Goal: Find specific page/section: Find specific page/section

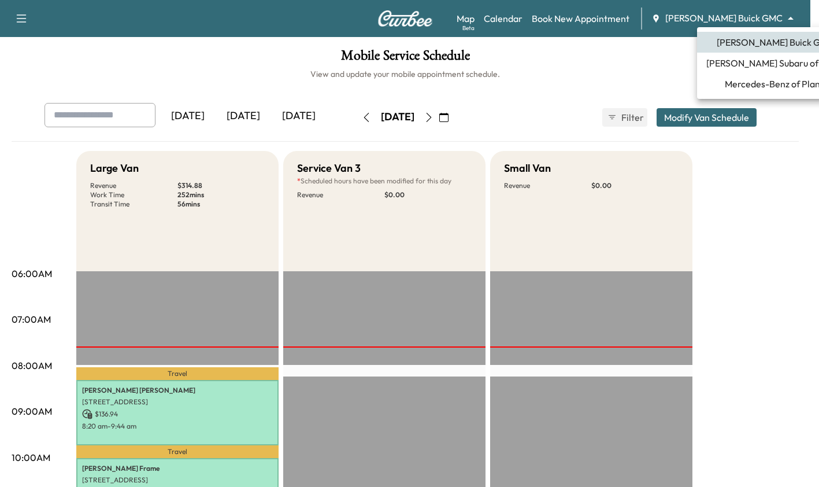
click at [757, 24] on body "Support Log Out Map Beta Calendar Book New Appointment [PERSON_NAME] Buick GMC …" at bounding box center [409, 243] width 819 height 487
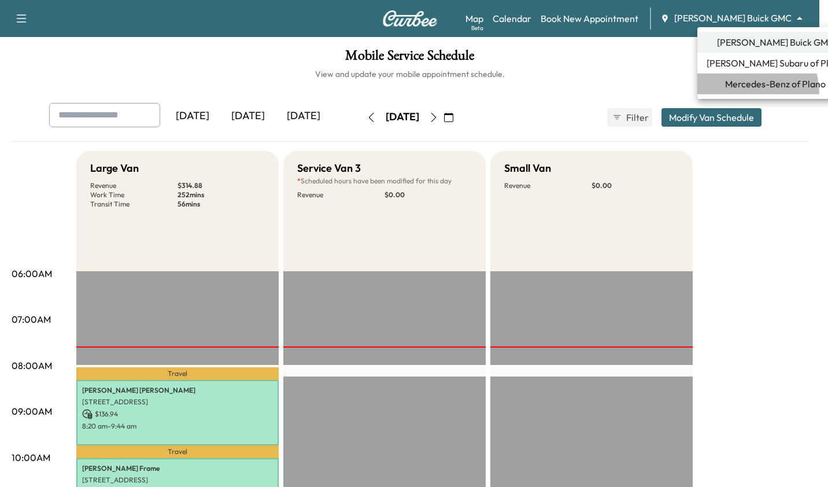
click at [739, 94] on li "Mercedes-Benz of Plano" at bounding box center [775, 83] width 156 height 21
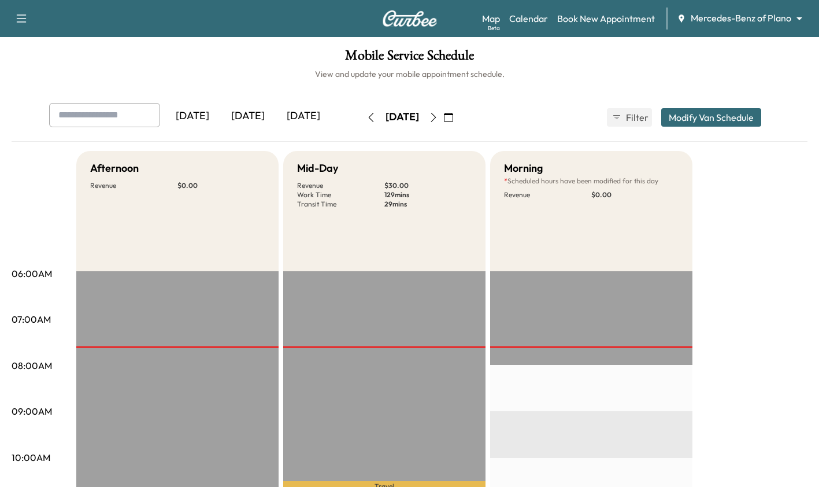
click at [735, 20] on body "Support Log Out Map Beta Calendar Book New Appointment Mercedes-Benz of Plano *…" at bounding box center [409, 243] width 819 height 487
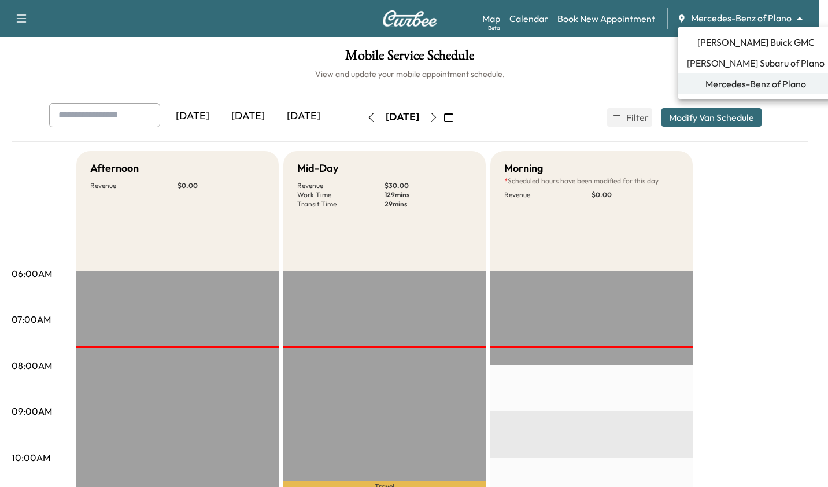
click at [731, 65] on span "[PERSON_NAME] Subaru of Plano" at bounding box center [756, 63] width 138 height 14
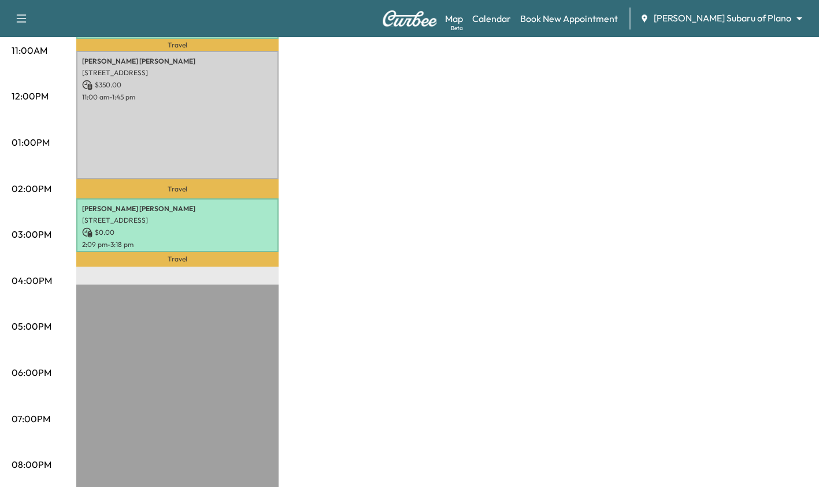
scroll to position [451, 0]
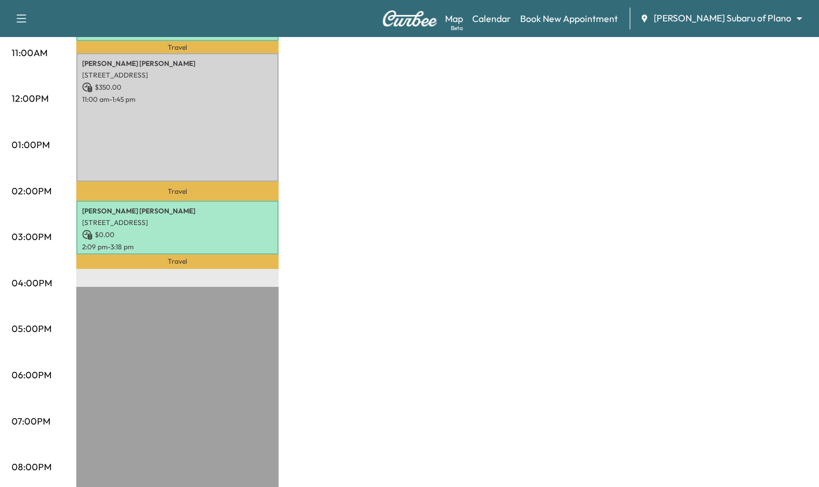
click at [734, 327] on div "Subaru on the Go Revenue $ 380.00 Work Time 372 mins Transit Time 88 mins Trave…" at bounding box center [441, 133] width 731 height 867
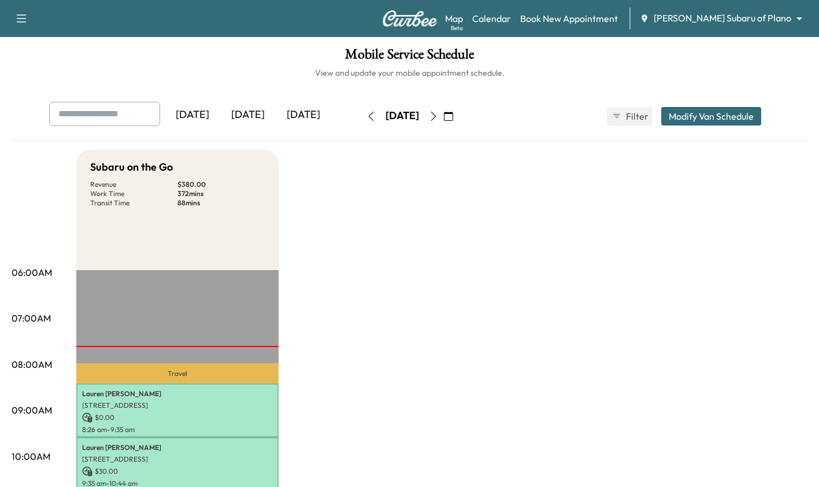
scroll to position [0, 0]
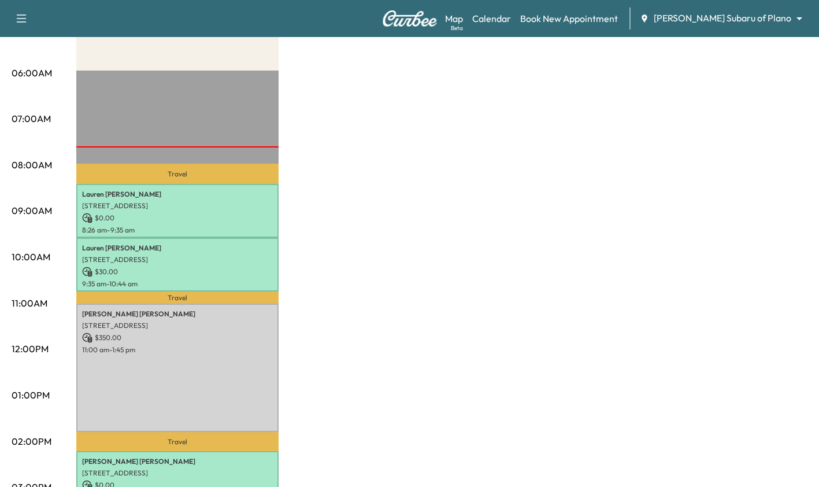
scroll to position [197, 0]
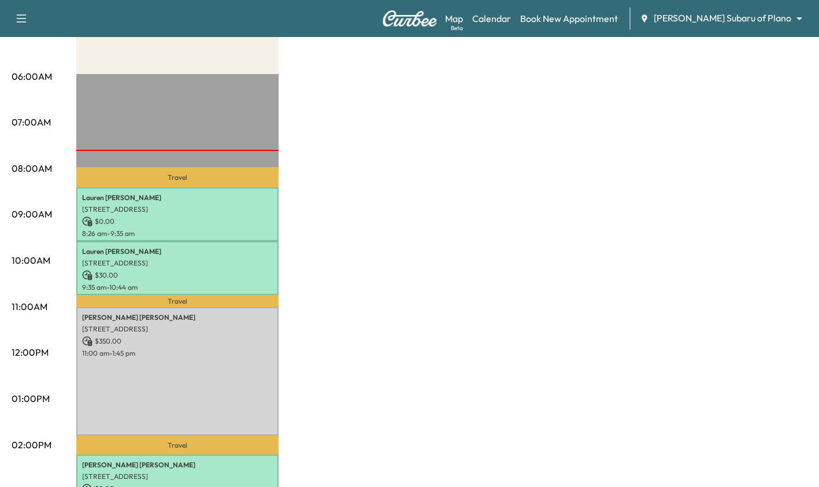
click at [774, 18] on body "Support Log Out Map Beta Calendar Book New Appointment Ewing Subaru of Plano **…" at bounding box center [409, 46] width 819 height 487
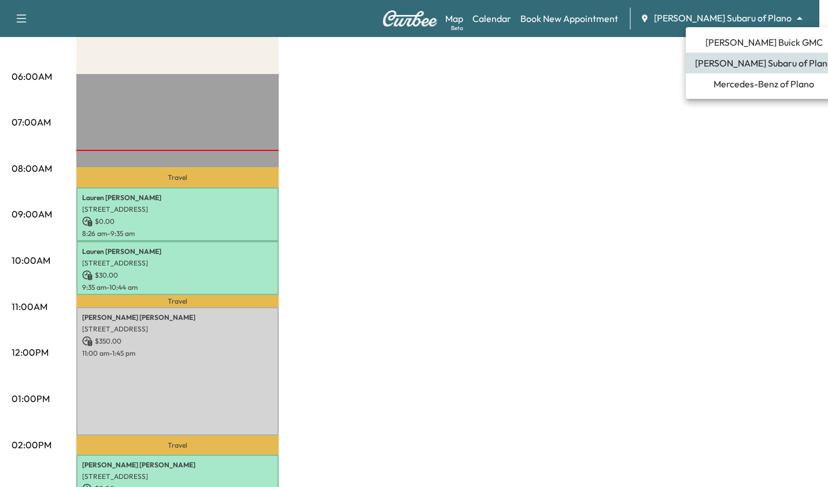
click at [766, 43] on span "[PERSON_NAME] Buick GMC" at bounding box center [763, 42] width 117 height 14
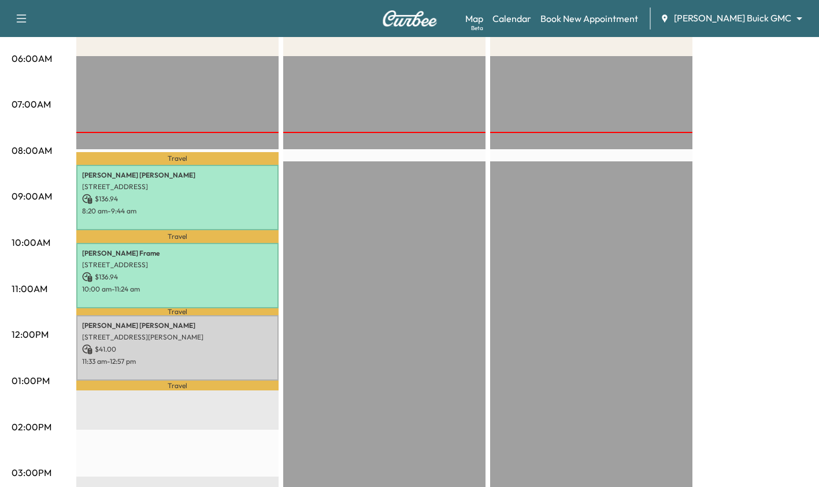
scroll to position [212, 0]
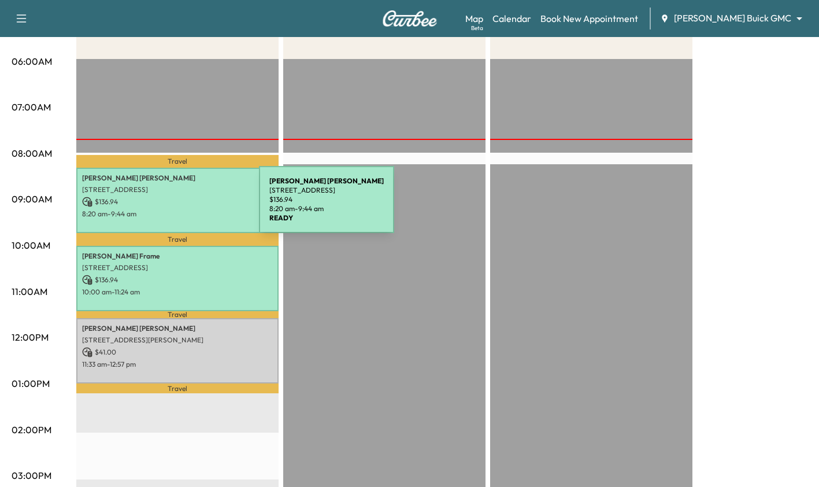
click at [172, 206] on div "Cynthia Boyett 7194 Waterlily Ln, Frisco, TX 75034, US $ 136.94 8:20 am - 9:44 …" at bounding box center [177, 200] width 202 height 65
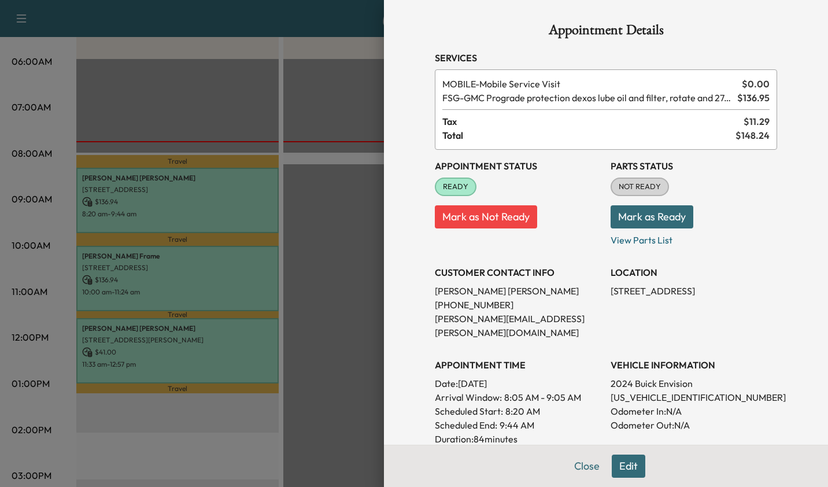
click at [306, 257] on div at bounding box center [414, 243] width 828 height 487
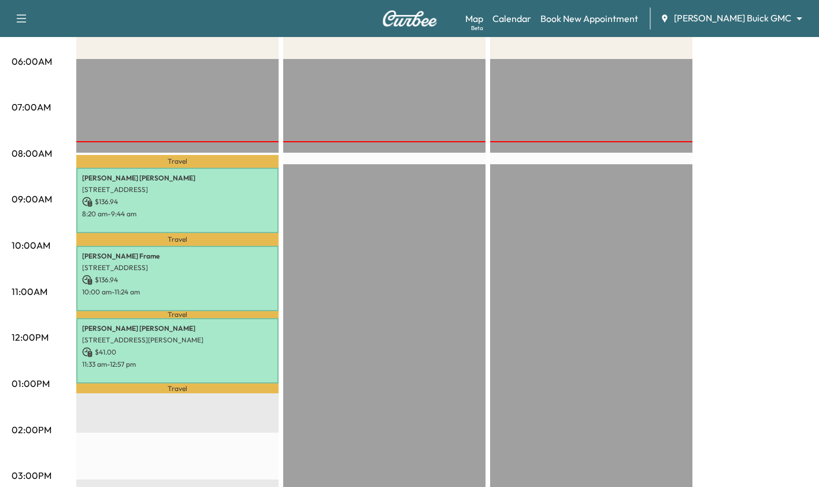
click at [180, 242] on p "Travel" at bounding box center [177, 239] width 202 height 13
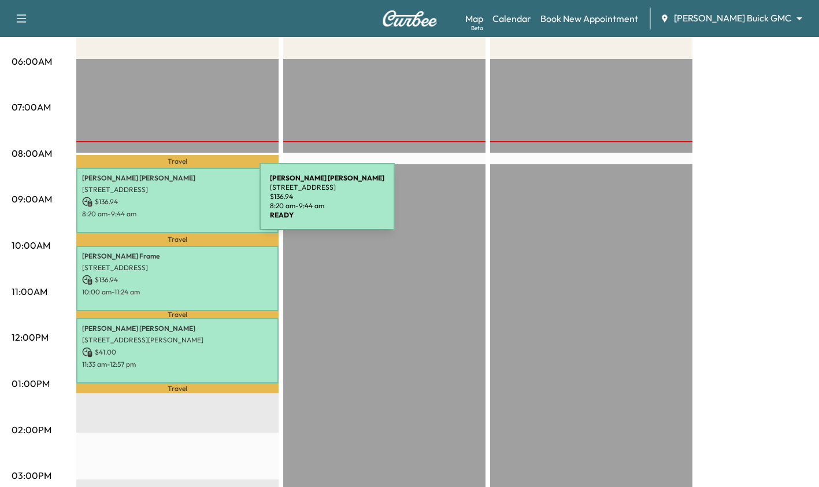
click at [173, 203] on p "$ 136.94" at bounding box center [177, 202] width 191 height 10
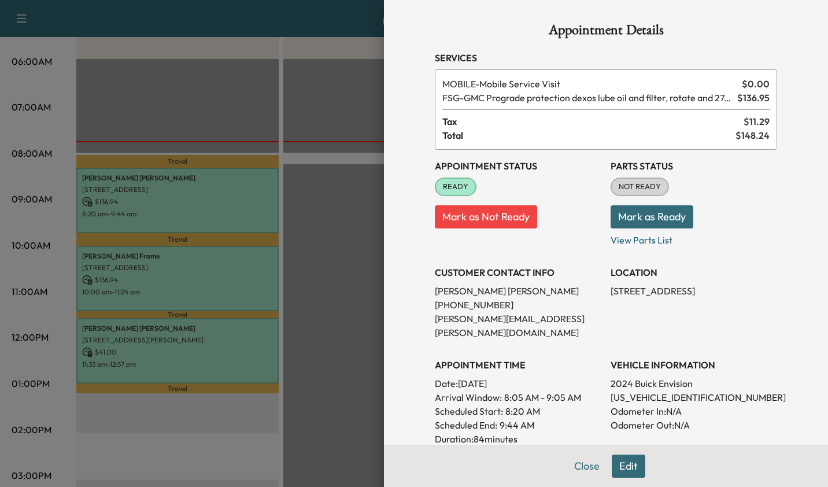
click at [183, 204] on div at bounding box center [414, 243] width 828 height 487
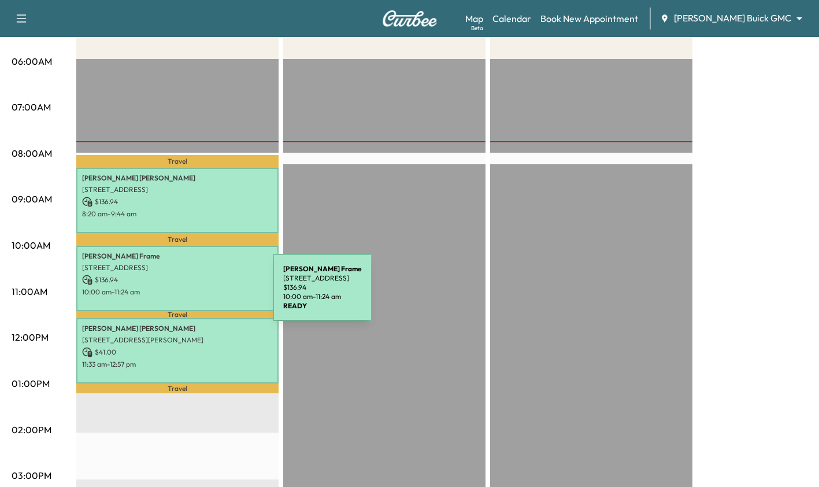
click at [186, 295] on div "Patricia Frame 2099 Bentwater Lane, Frisco, TX 75036, US $ 136.94 10:00 am - 11…" at bounding box center [177, 278] width 202 height 65
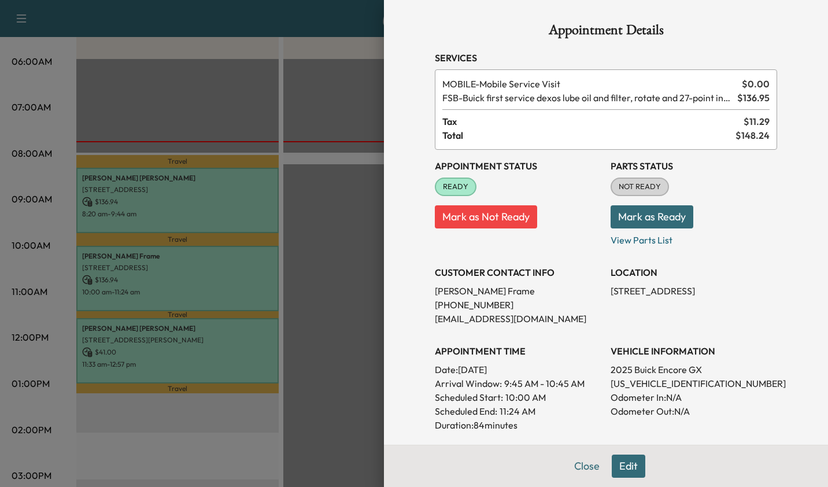
click at [186, 295] on div at bounding box center [414, 243] width 828 height 487
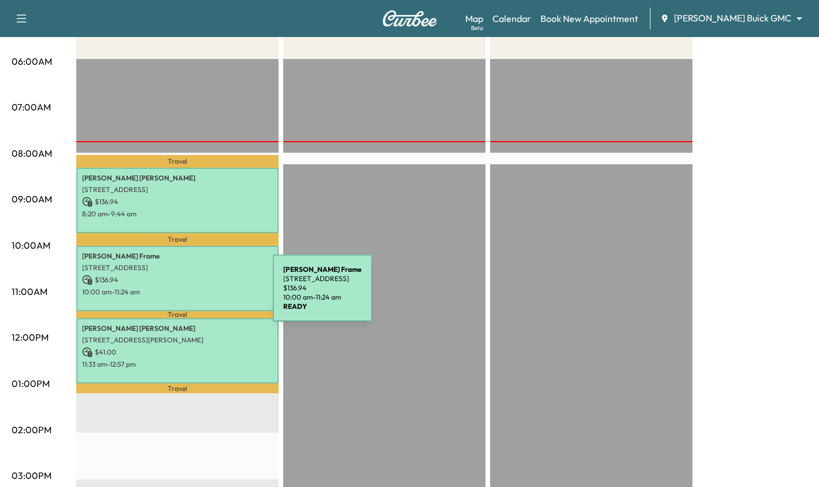
click at [186, 295] on div "Patricia Frame 2099 Bentwater Lane, Frisco, TX 75036, US $ 136.94 10:00 am - 11…" at bounding box center [177, 278] width 202 height 65
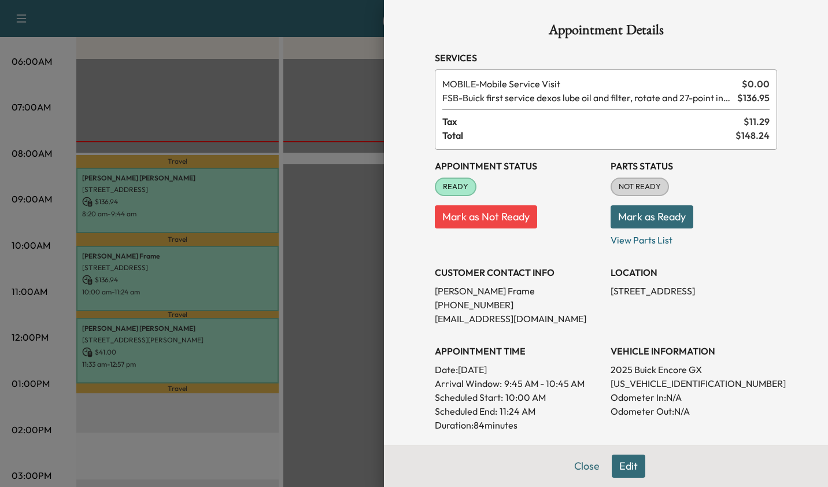
click at [192, 338] on div at bounding box center [414, 243] width 828 height 487
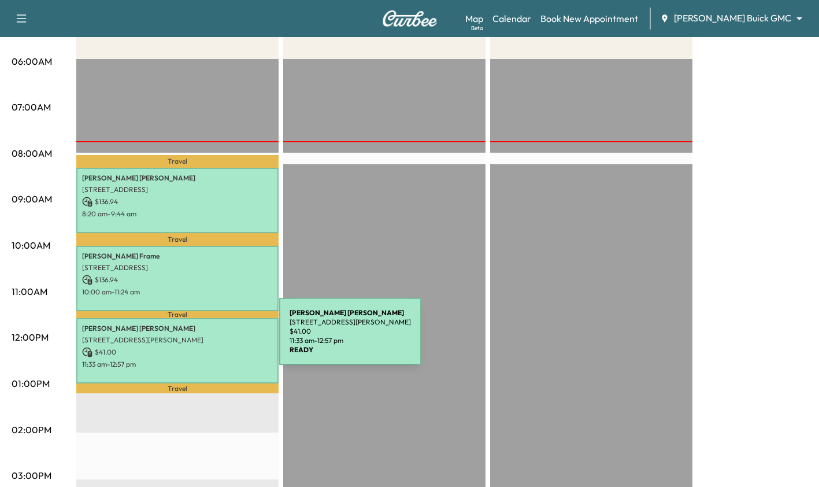
click at [192, 338] on p "[STREET_ADDRESS][PERSON_NAME]" at bounding box center [177, 339] width 191 height 9
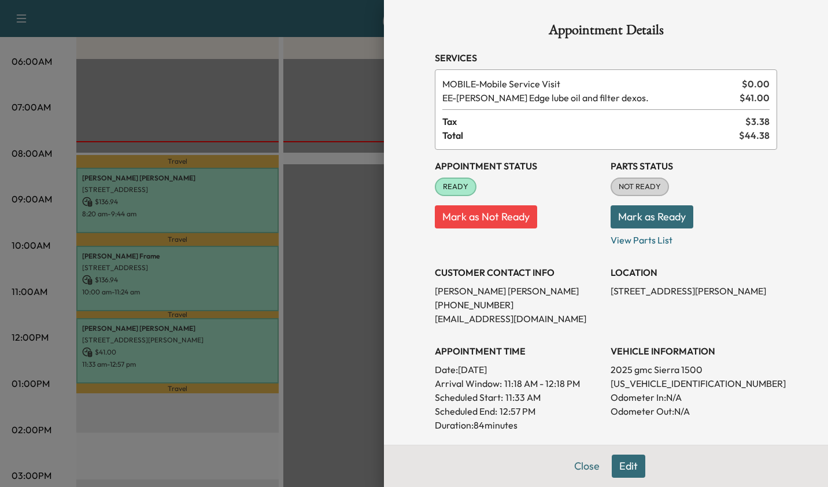
drag, startPoint x: 192, startPoint y: 338, endPoint x: 226, endPoint y: 356, distance: 38.0
click at [226, 356] on div at bounding box center [414, 243] width 828 height 487
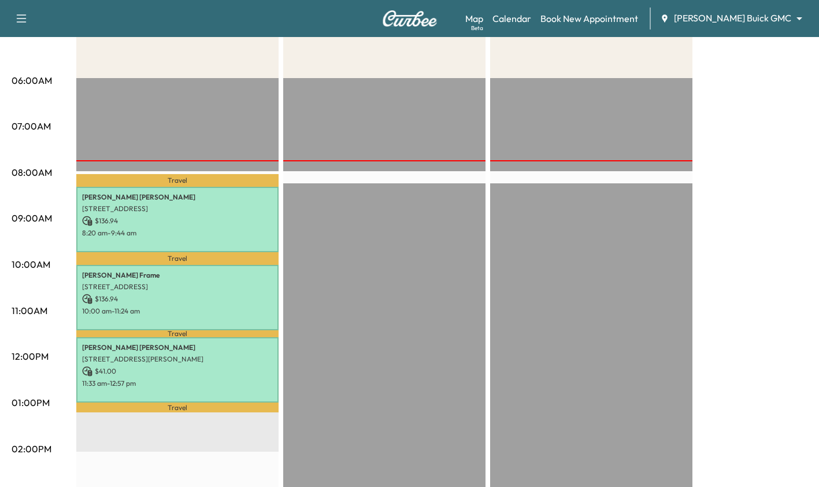
scroll to position [0, 0]
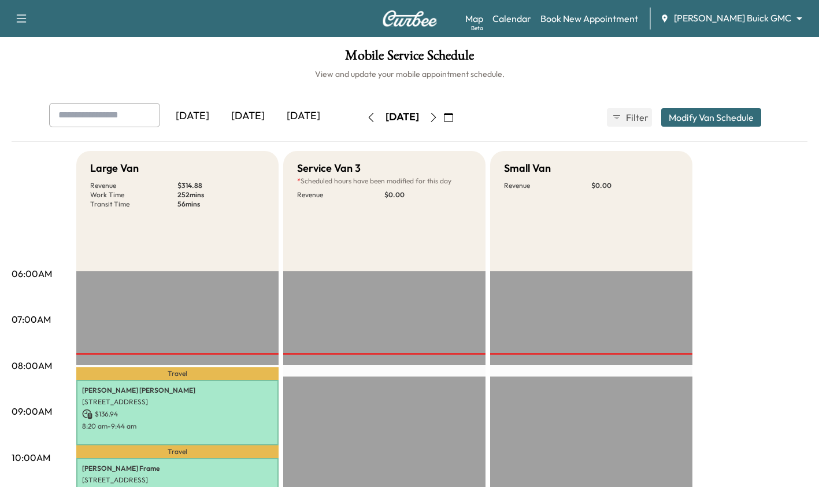
click at [253, 119] on div "[DATE]" at bounding box center [247, 116] width 55 height 27
drag, startPoint x: 253, startPoint y: 119, endPoint x: 286, endPoint y: 114, distance: 33.3
click at [286, 114] on div "Yesterday Today Tomorrow" at bounding box center [248, 116] width 166 height 27
